Goal: Navigation & Orientation: Find specific page/section

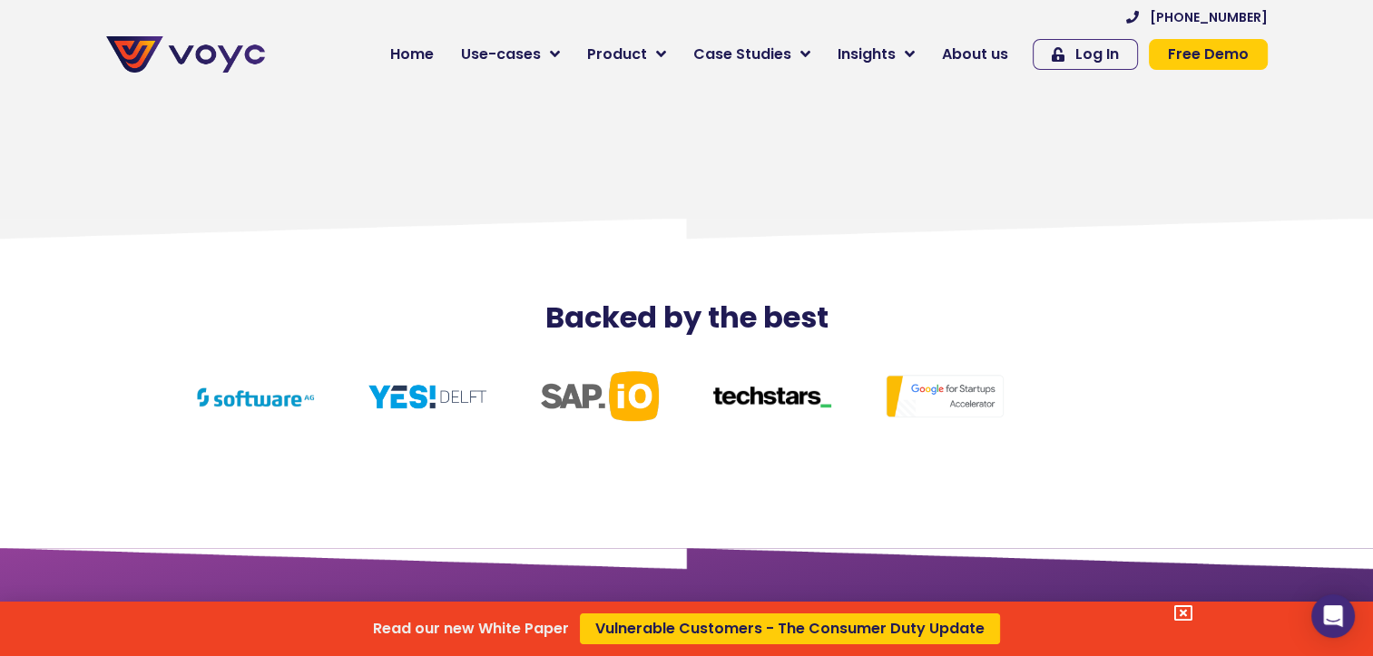
scroll to position [7802, 0]
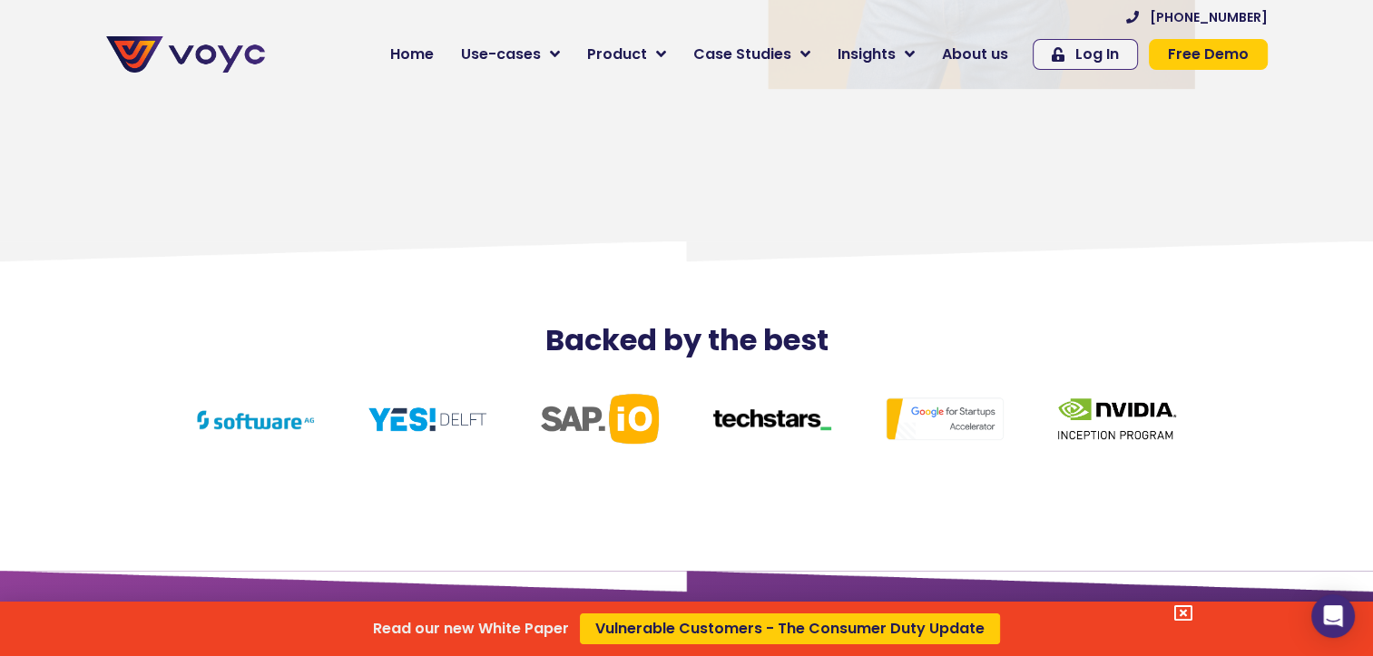
click at [980, 57] on div "Read our new White Paper Vulnerable Customers - The Consumer Duty Update" at bounding box center [686, 328] width 1373 height 656
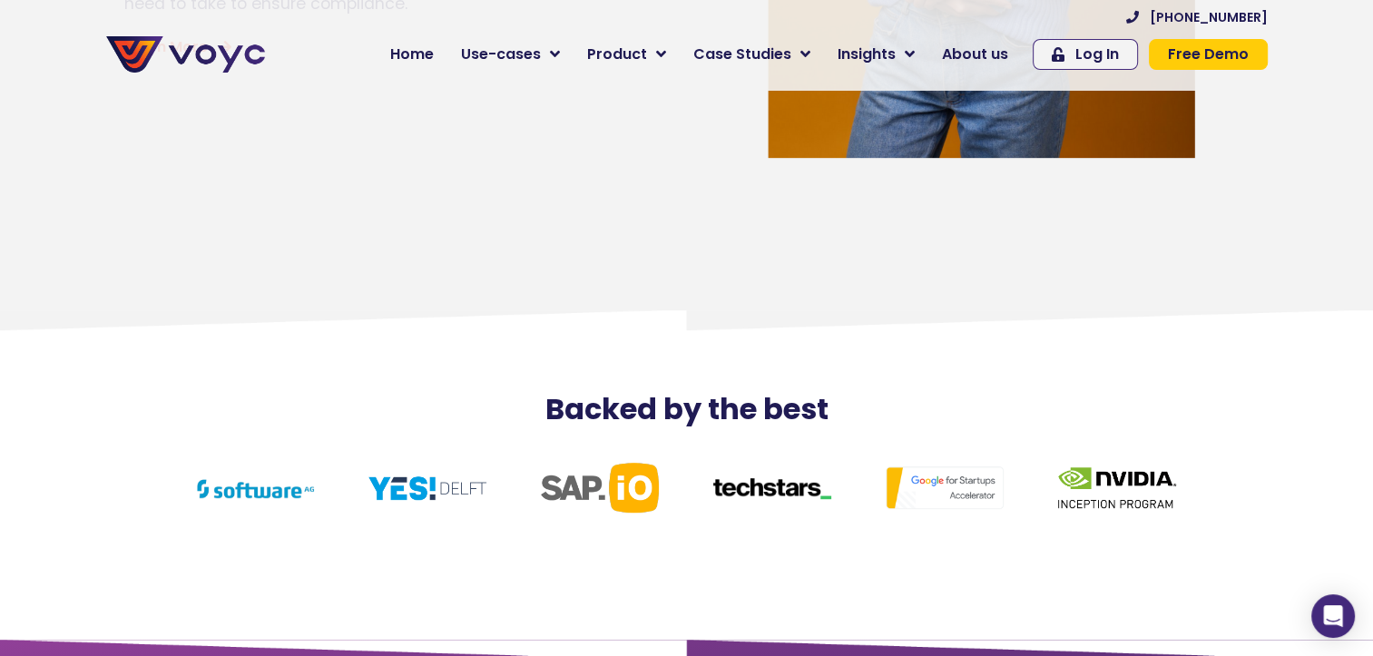
scroll to position [7712, 0]
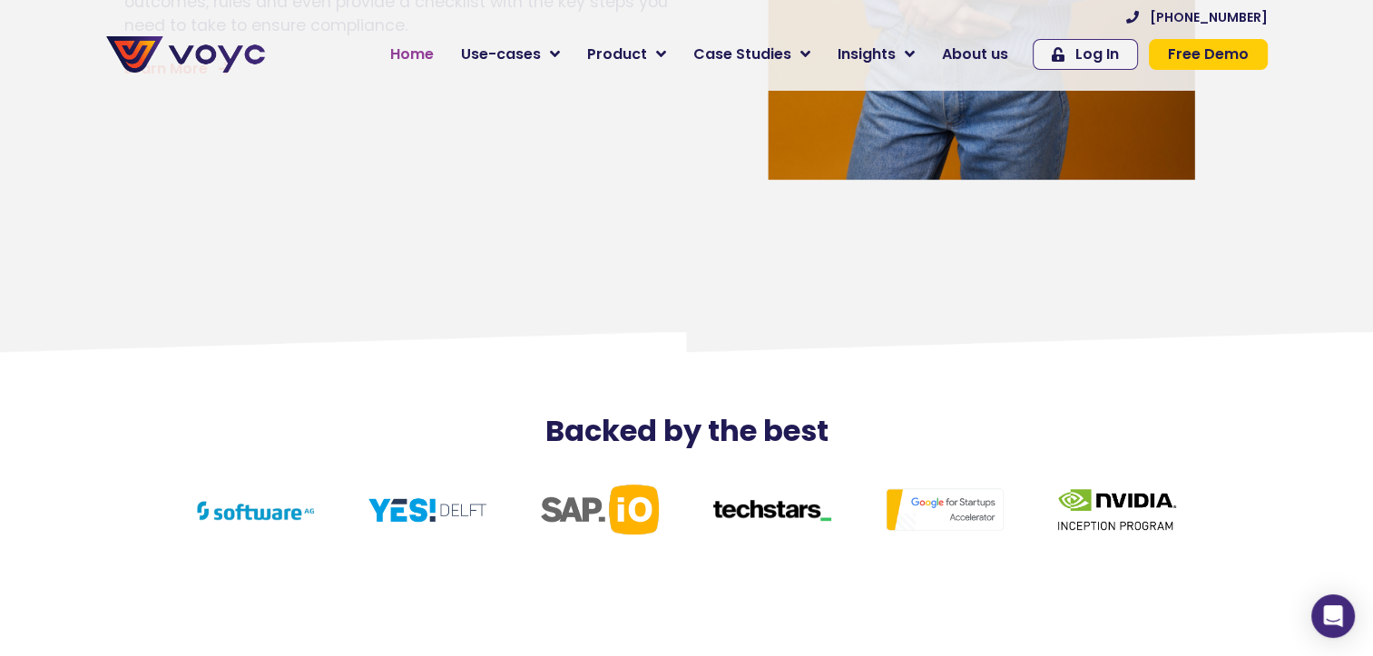
click at [428, 56] on span "Home" at bounding box center [412, 55] width 44 height 22
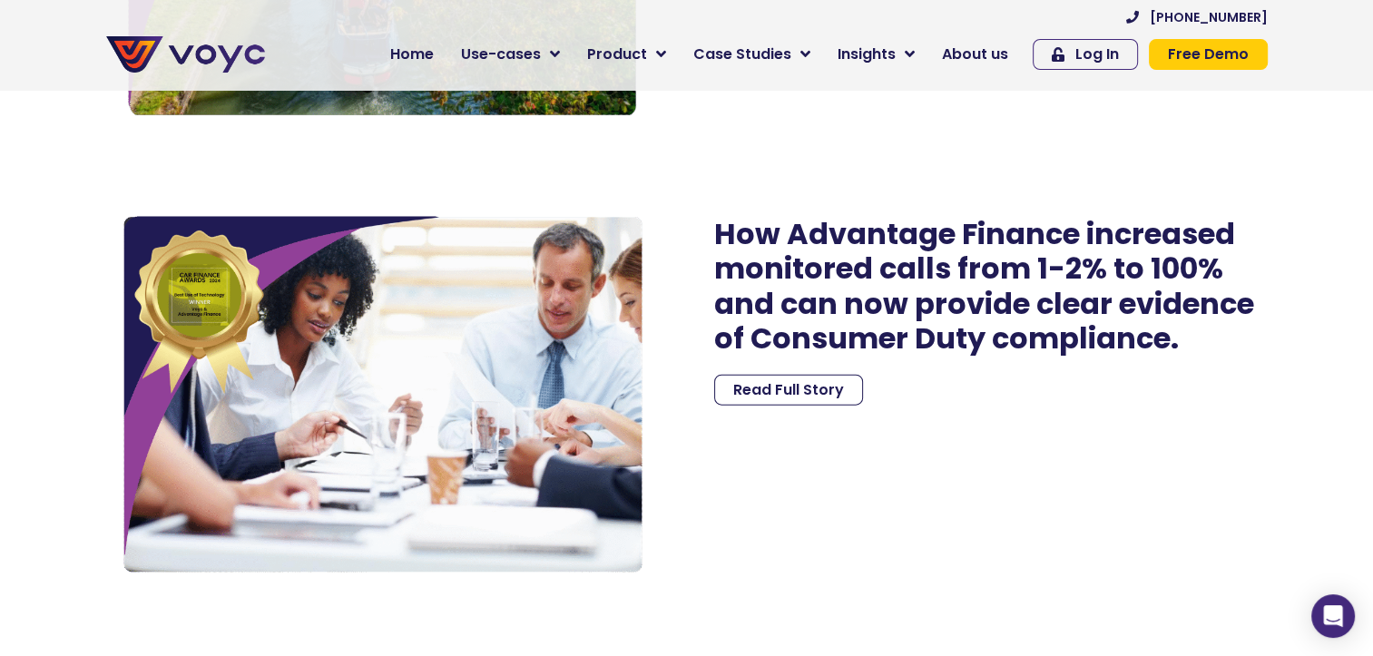
scroll to position [3992, 0]
